Goal: Task Accomplishment & Management: Complete application form

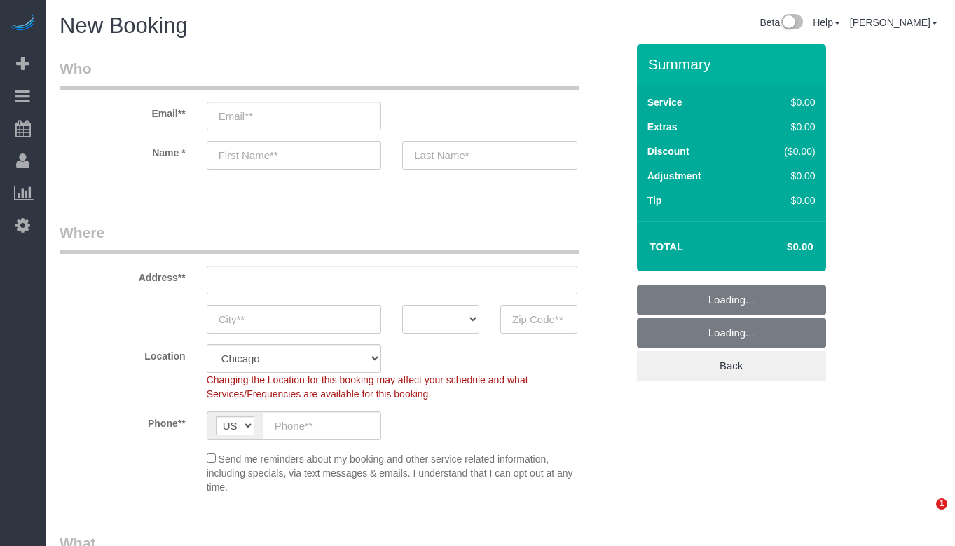
select select "512"
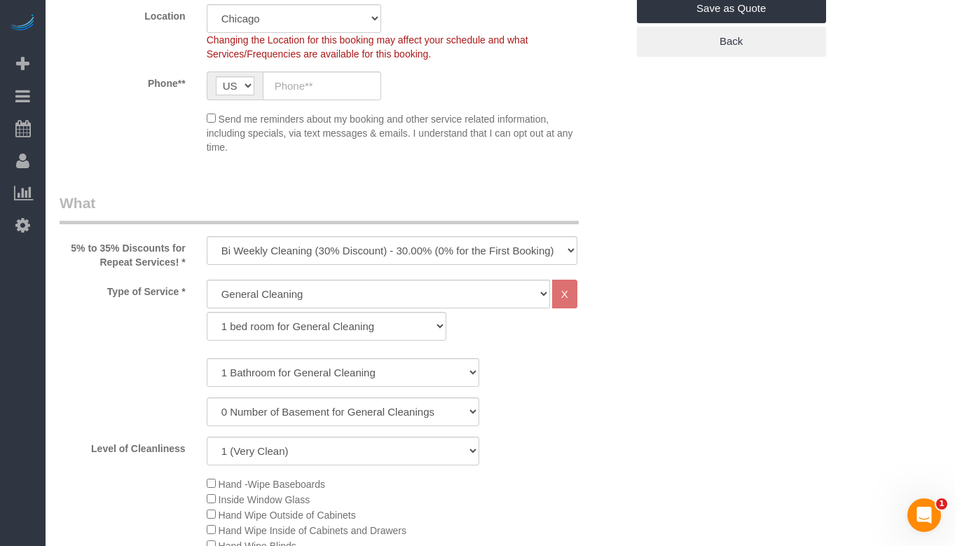
scroll to position [420, 0]
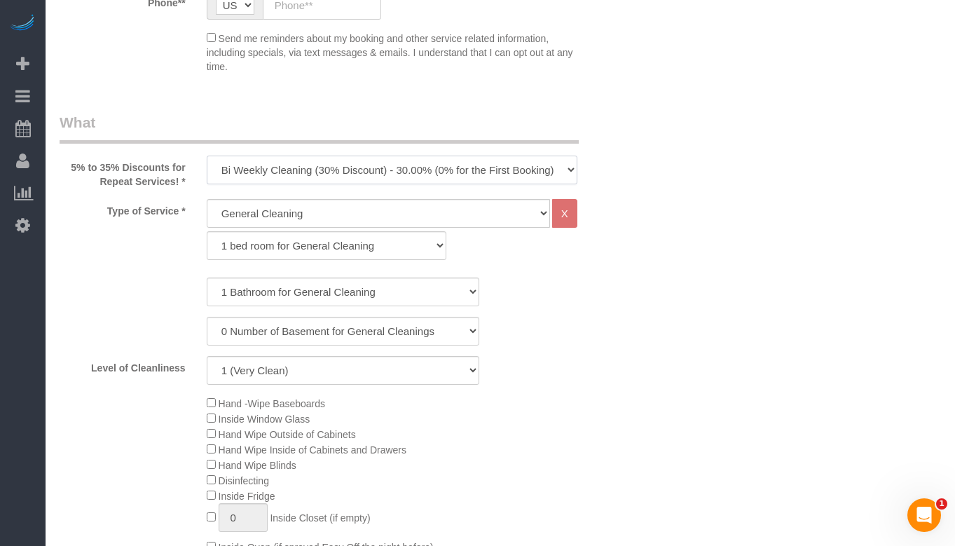
click at [338, 167] on select "One Time Cleaning Weekly Cleaning (35% Discount) - 35.00% (0% for the First Boo…" at bounding box center [392, 170] width 371 height 29
select select "object:1014"
click at [207, 156] on select "One Time Cleaning Weekly Cleaning (35% Discount) - 35.00% (0% for the First Boo…" at bounding box center [392, 170] width 371 height 29
click at [358, 162] on select "One Time Cleaning Weekly Cleaning (35% Discount) - 35.00% (0% for the First Boo…" at bounding box center [392, 170] width 371 height 29
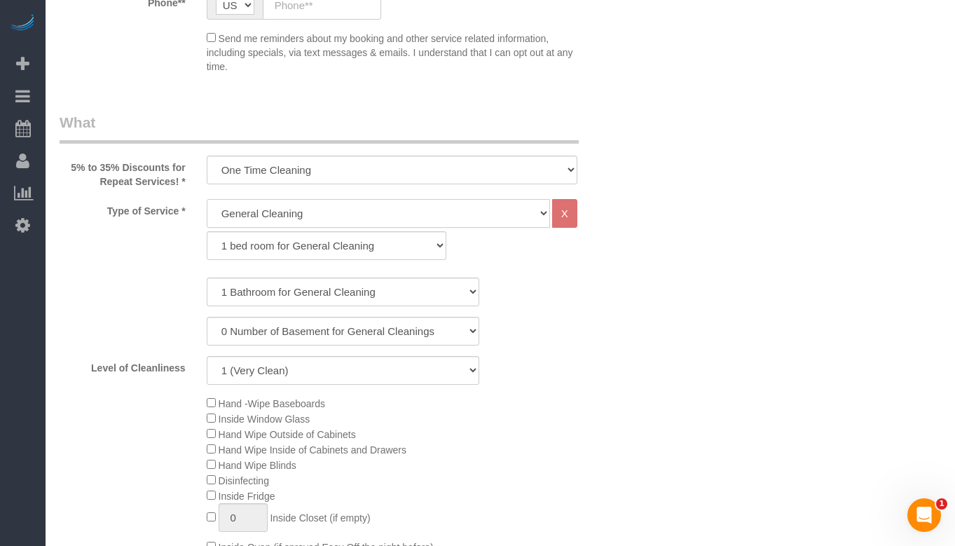
click at [315, 215] on select "General Cleaning Deep Cleaning Move-in / Move-out Cleaning COUNTS Cleaning" at bounding box center [378, 213] width 343 height 29
select select "514"
click at [207, 199] on select "General Cleaning Deep Cleaning Move-in / Move-out Cleaning COUNTS Cleaning" at bounding box center [378, 213] width 343 height 29
select select "296"
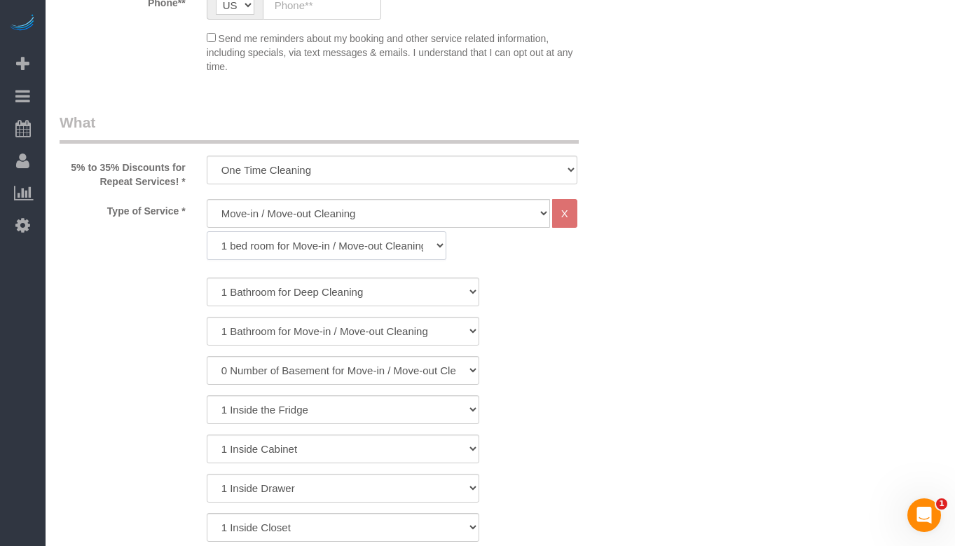
click at [414, 249] on select "1 bed room for Move-in / Move-out Cleaning (full scale) 2 bed room for Move-in …" at bounding box center [327, 245] width 240 height 29
click at [617, 360] on div "0 Number of Basement for Move-in / Move-out Cleanings 1 Number of Basement for …" at bounding box center [343, 370] width 588 height 29
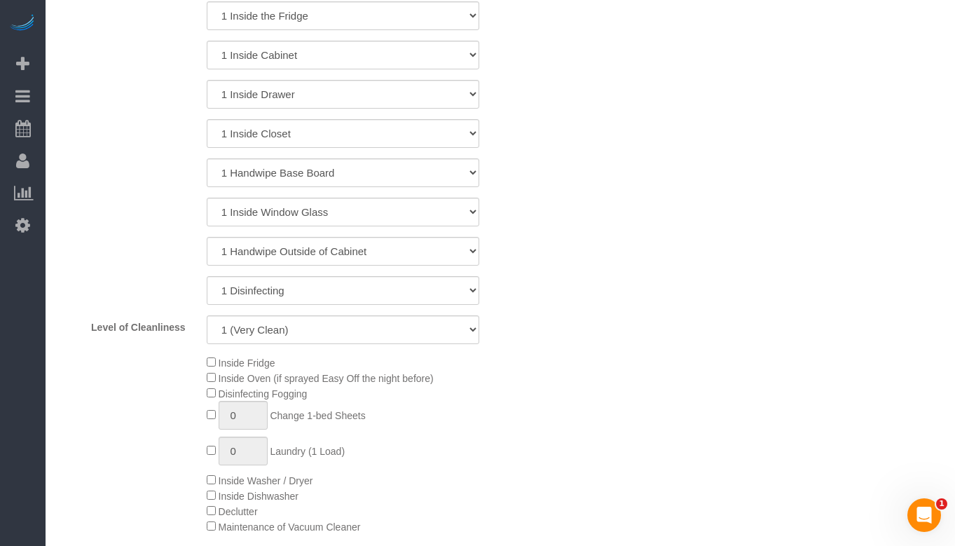
scroll to position [841, 0]
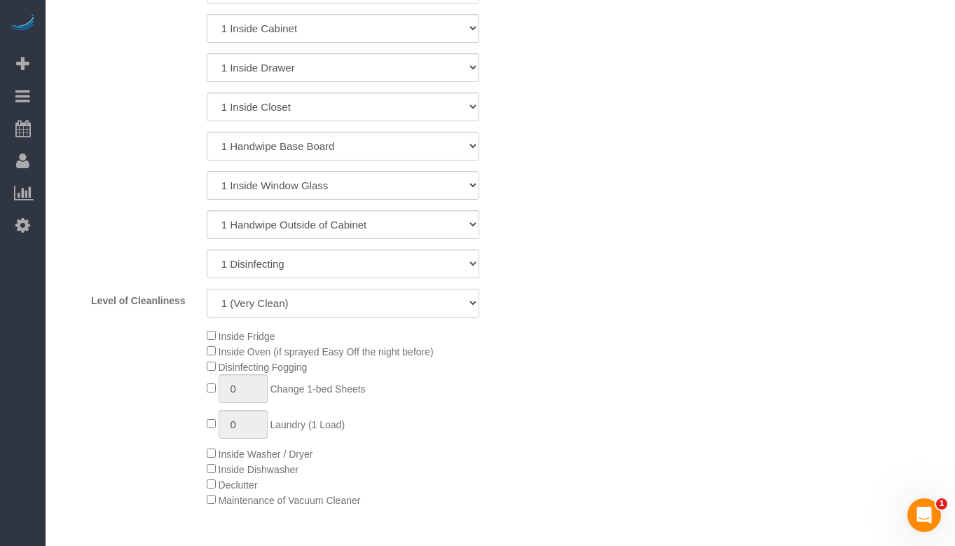
click at [442, 305] on select "1 (Very Clean) 2 3 4 5 (Average Condition) 6 7 8 9 10 (Extremely Dirty)" at bounding box center [343, 303] width 273 height 29
select select "3"
click at [207, 289] on select "1 (Very Clean) 2 3 4 5 (Average Condition) 6 7 8 9 10 (Extremely Dirty)" at bounding box center [343, 303] width 273 height 29
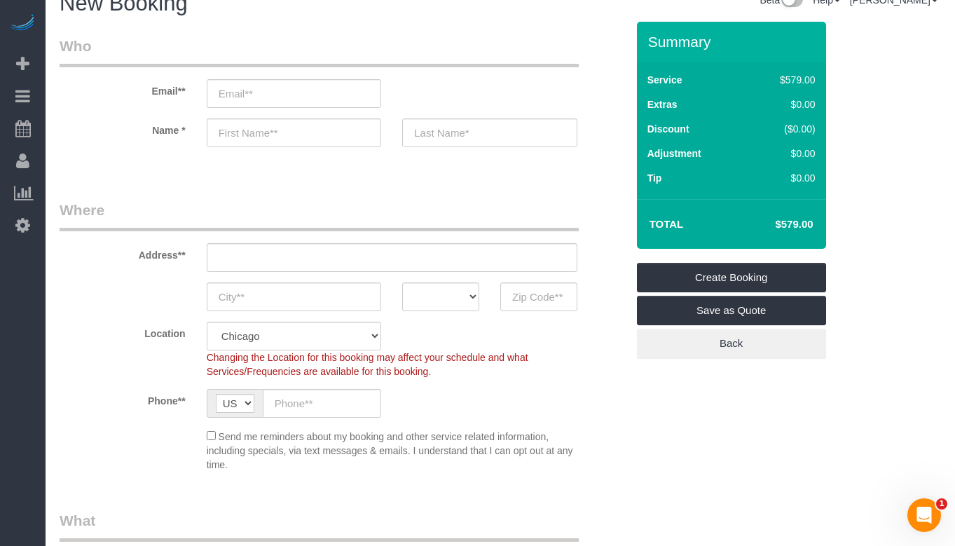
scroll to position [0, 0]
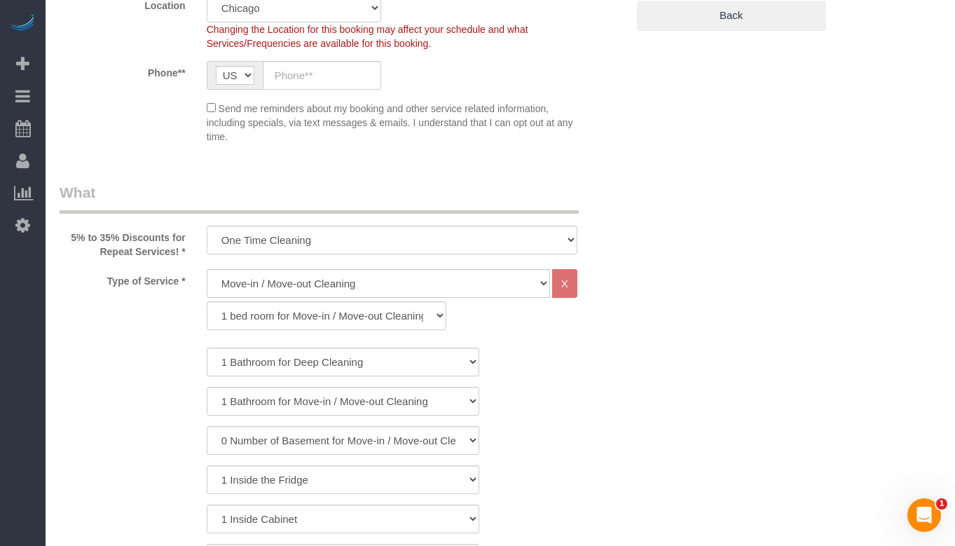
scroll to position [420, 0]
